Goal: Transaction & Acquisition: Purchase product/service

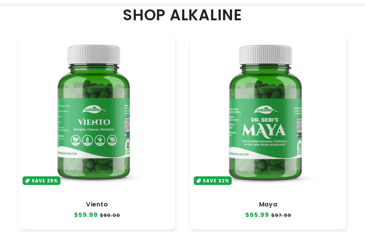
scroll to position [376, 0]
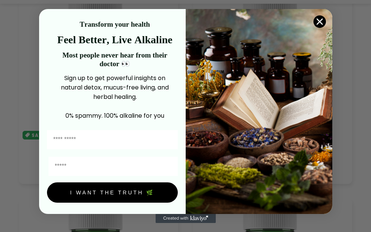
click at [278, 79] on img "POPUP Form" at bounding box center [259, 111] width 146 height 205
click at [320, 22] on icon "Close dialog" at bounding box center [319, 21] width 5 height 5
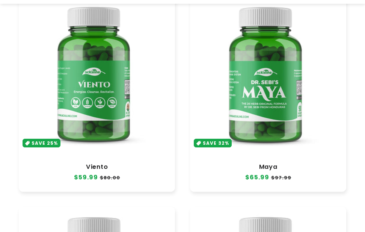
click at [262, 163] on link "Maya" at bounding box center [268, 167] width 141 height 8
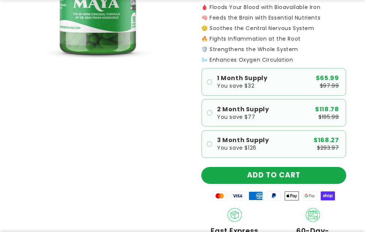
scroll to position [225, 0]
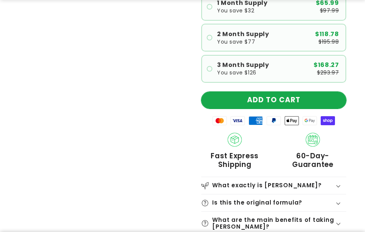
drag, startPoint x: 270, startPoint y: 97, endPoint x: 281, endPoint y: 95, distance: 11.3
click at [271, 96] on button "ADD TO CART" at bounding box center [273, 100] width 145 height 17
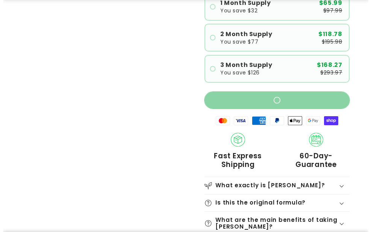
scroll to position [150, 0]
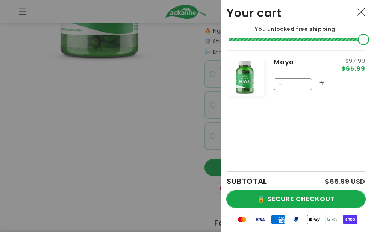
click at [313, 193] on button "🔒 SECURE CHECKOUT" at bounding box center [296, 198] width 139 height 17
